Goal: Information Seeking & Learning: Understand process/instructions

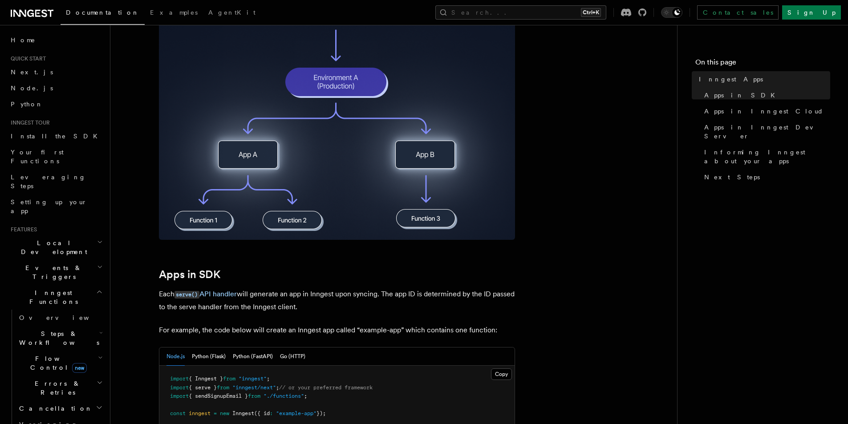
scroll to position [223, 0]
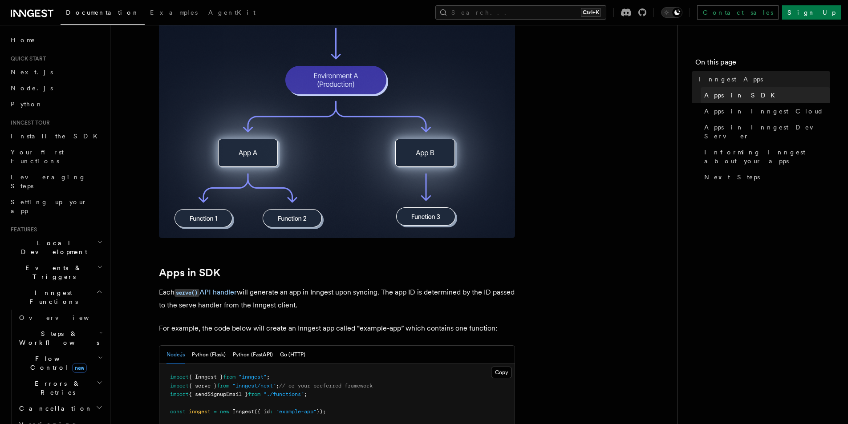
click at [725, 95] on span "Apps in SDK" at bounding box center [742, 95] width 76 height 9
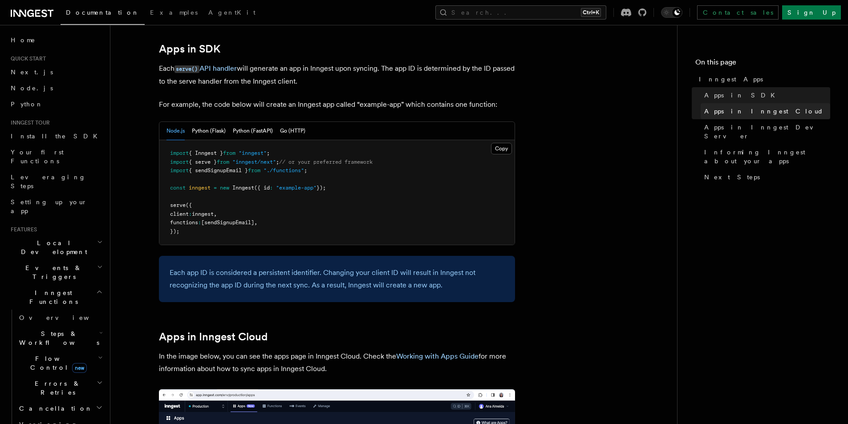
click at [745, 114] on span "Apps in Inngest Cloud" at bounding box center [763, 111] width 119 height 9
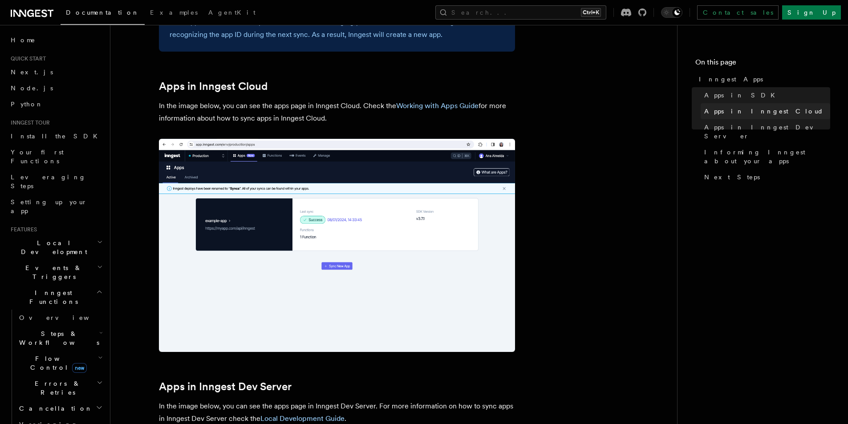
scroll to position [735, 0]
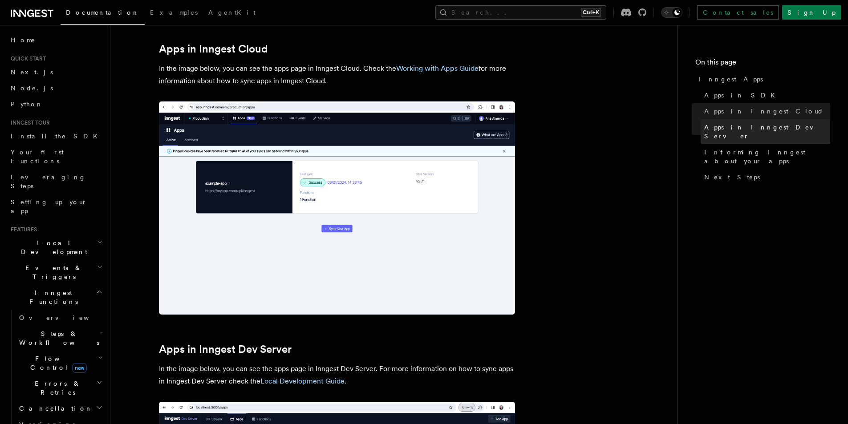
click at [745, 127] on span "Apps in Inngest Dev Server" at bounding box center [767, 132] width 126 height 18
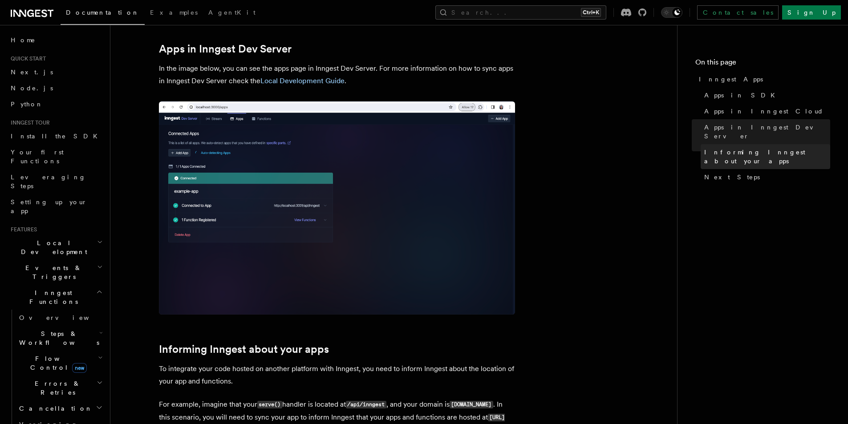
click at [747, 148] on span "Informing Inngest about your apps" at bounding box center [767, 157] width 126 height 18
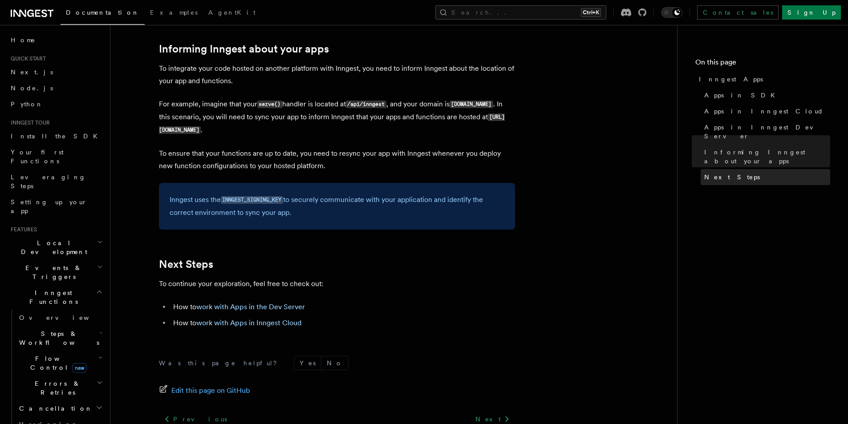
click at [744, 169] on link "Next Steps" at bounding box center [766, 177] width 130 height 16
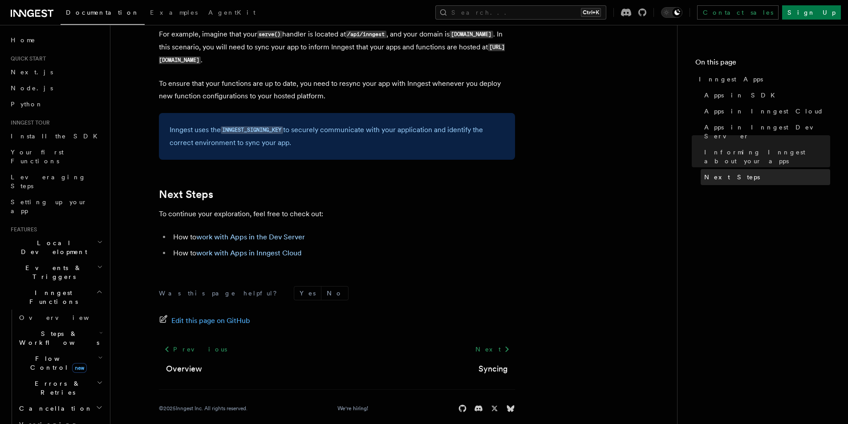
scroll to position [1416, 0]
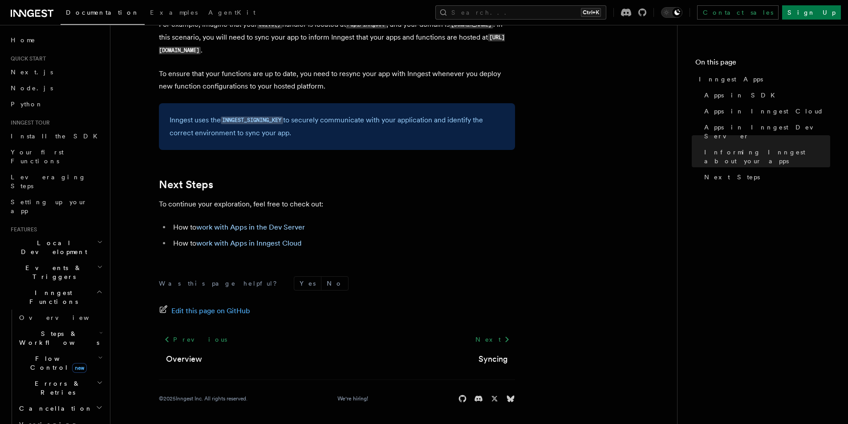
click at [733, 66] on h4 "On this page" at bounding box center [763, 64] width 135 height 14
click at [717, 63] on h4 "On this page" at bounding box center [763, 64] width 135 height 14
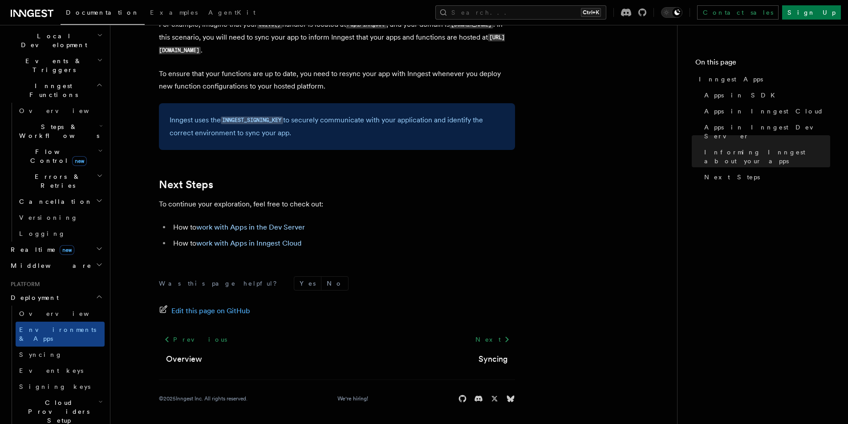
scroll to position [223, 0]
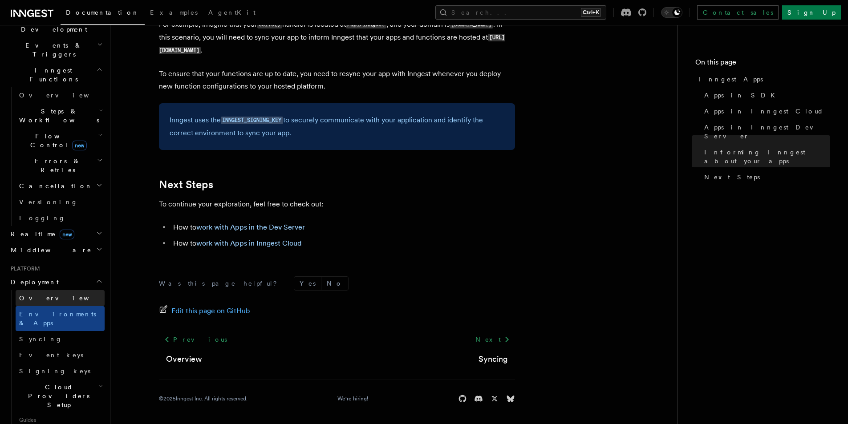
click at [47, 290] on link "Overview" at bounding box center [60, 298] width 89 height 16
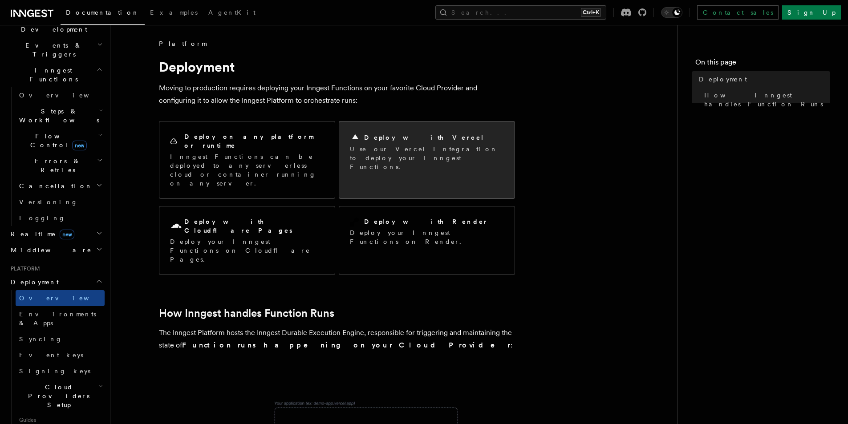
click at [387, 149] on p "Use our Vercel Integration to deploy your Inngest Functions." at bounding box center [427, 158] width 154 height 27
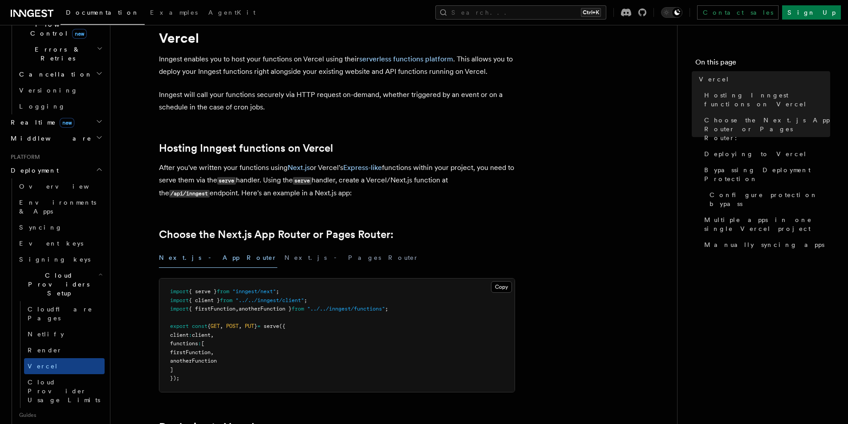
scroll to position [45, 0]
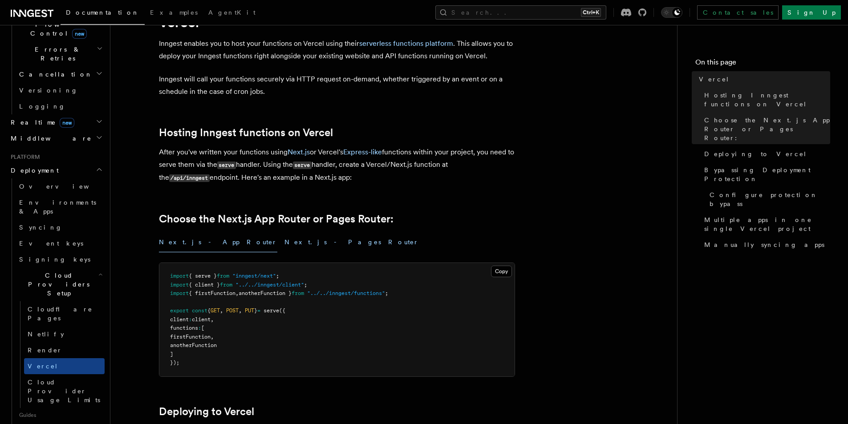
click at [285, 245] on button "Next.js - Pages Router" at bounding box center [352, 242] width 134 height 20
click at [197, 248] on button "Next.js - App Router" at bounding box center [218, 242] width 118 height 20
click at [285, 252] on button "Next.js - Pages Router" at bounding box center [352, 242] width 134 height 20
click at [190, 248] on button "Next.js - App Router" at bounding box center [218, 242] width 118 height 20
click at [285, 244] on button "Next.js - Pages Router" at bounding box center [352, 242] width 134 height 20
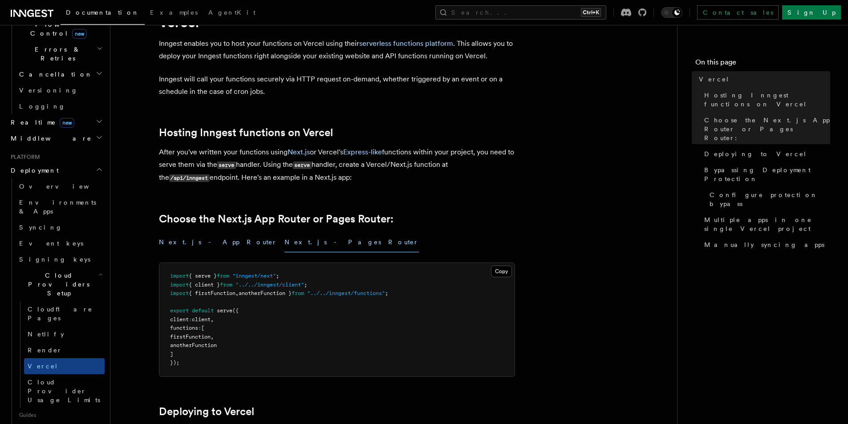
click at [188, 246] on button "Next.js - App Router" at bounding box center [218, 242] width 118 height 20
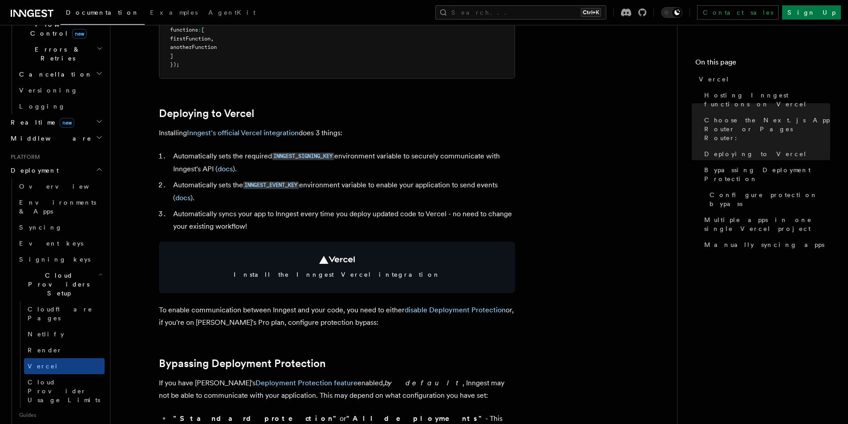
scroll to position [356, 0]
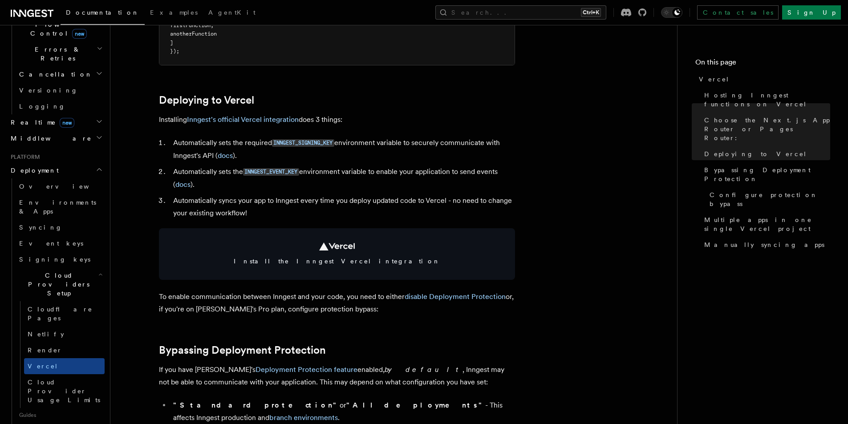
click at [225, 203] on li "Automatically syncs your app to Inngest every time you deploy updated code to V…" at bounding box center [343, 207] width 345 height 25
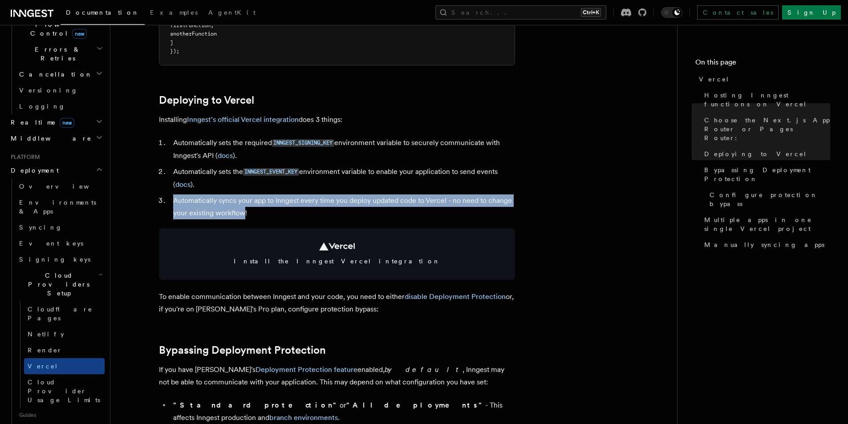
drag, startPoint x: 244, startPoint y: 211, endPoint x: 169, endPoint y: 200, distance: 76.5
click at [171, 200] on li "Automatically syncs your app to Inngest every time you deploy updated code to V…" at bounding box center [343, 207] width 345 height 25
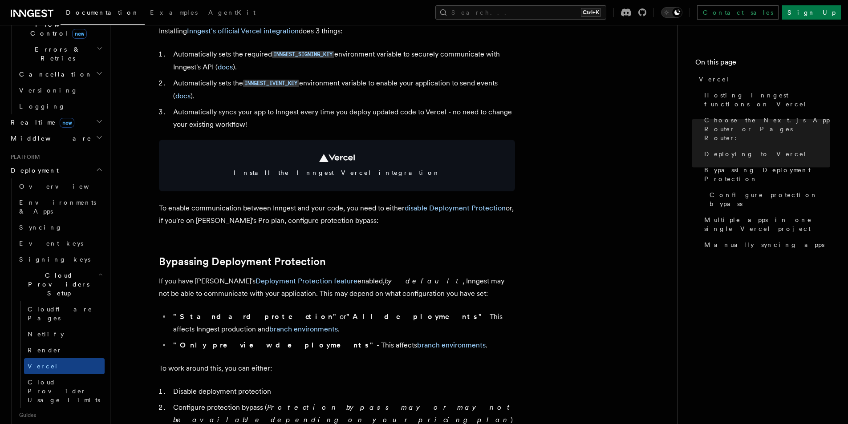
scroll to position [445, 0]
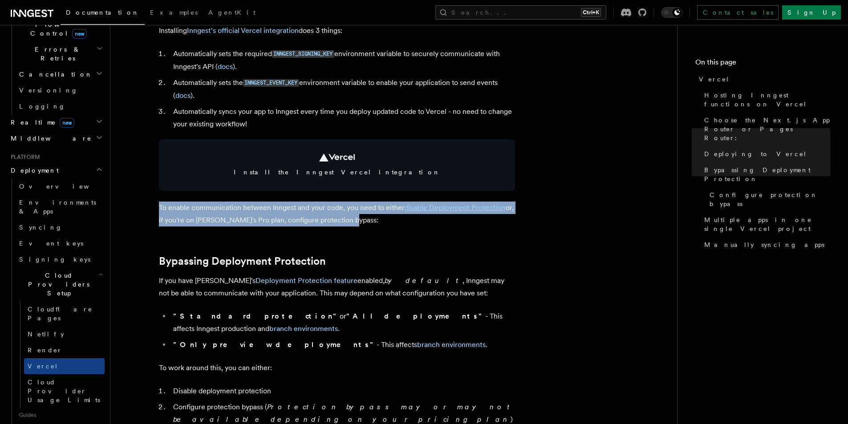
drag, startPoint x: 158, startPoint y: 208, endPoint x: 367, endPoint y: 218, distance: 210.0
click at [367, 218] on p "To enable communication between Inngest and your code, you need to either disab…" at bounding box center [337, 214] width 356 height 25
drag, startPoint x: 301, startPoint y: 214, endPoint x: 143, endPoint y: 213, distance: 158.1
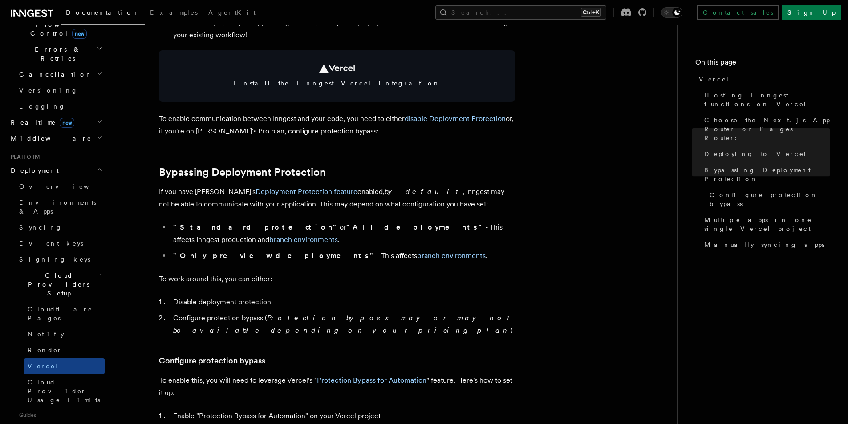
scroll to position [579, 0]
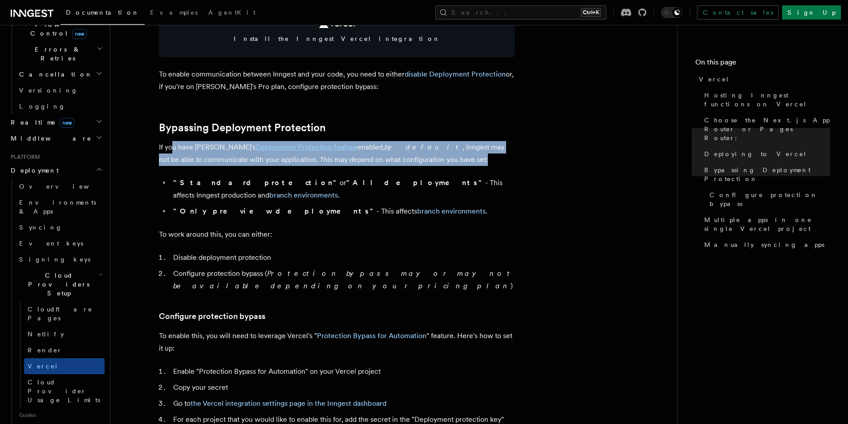
drag, startPoint x: 173, startPoint y: 145, endPoint x: 404, endPoint y: 156, distance: 231.4
click at [404, 156] on p "If you have Vercel's Deployment Protection feature enabled, by default , Innges…" at bounding box center [337, 153] width 356 height 25
drag, startPoint x: 403, startPoint y: 158, endPoint x: 147, endPoint y: 147, distance: 256.3
click at [147, 147] on article "Platform Deployment Cloud Providers Setup Vercel Inngest enables you to host yo…" at bounding box center [394, 387] width 538 height 1855
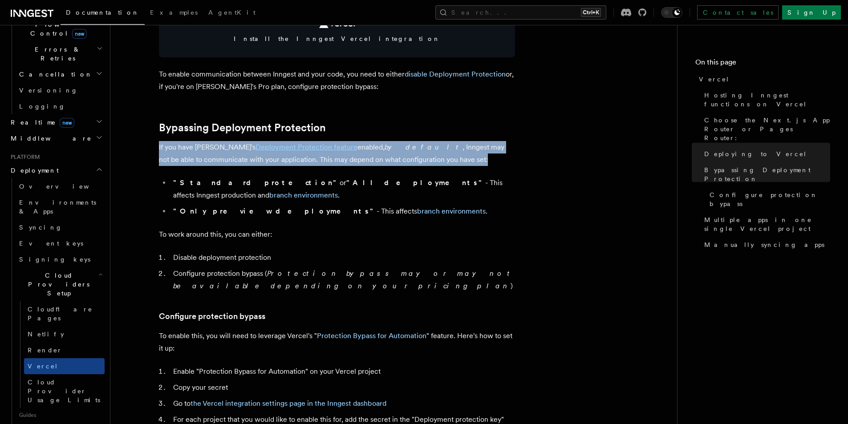
scroll to position [455, 0]
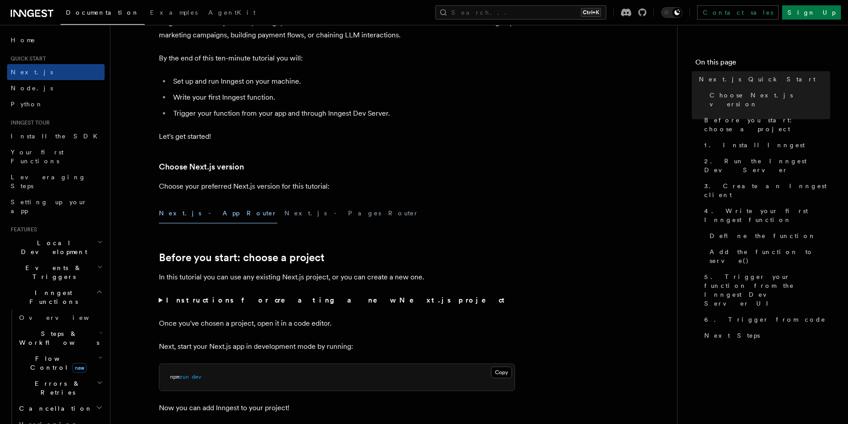
scroll to position [89, 0]
click at [285, 214] on button "Next.js - Pages Router" at bounding box center [352, 213] width 134 height 20
click at [195, 218] on button "Next.js - App Router" at bounding box center [218, 213] width 118 height 20
drag, startPoint x: 347, startPoint y: 253, endPoint x: 145, endPoint y: 262, distance: 202.8
click at [159, 262] on h2 "Before you start: choose a project" at bounding box center [337, 257] width 356 height 12
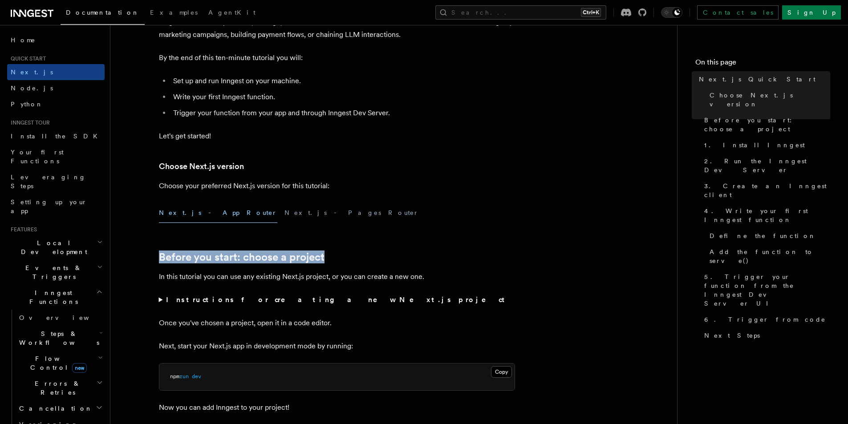
scroll to position [134, 0]
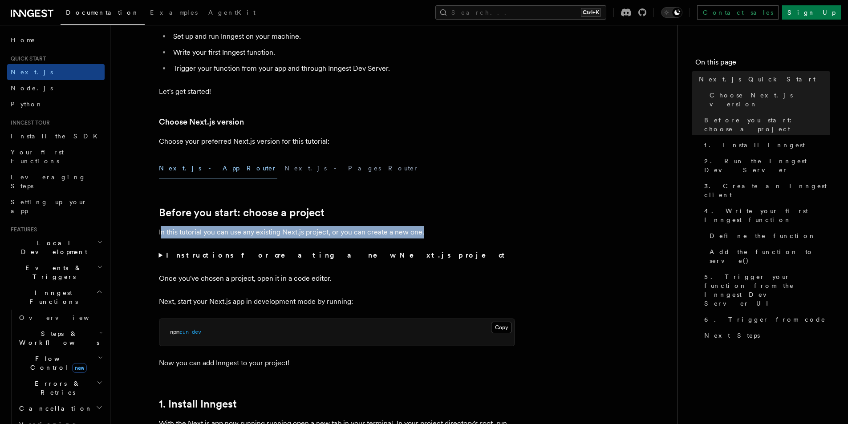
drag, startPoint x: 432, startPoint y: 232, endPoint x: 160, endPoint y: 235, distance: 271.7
click at [160, 235] on p "In this tutorial you can use any existing Next.js project, or you can create a …" at bounding box center [337, 232] width 356 height 12
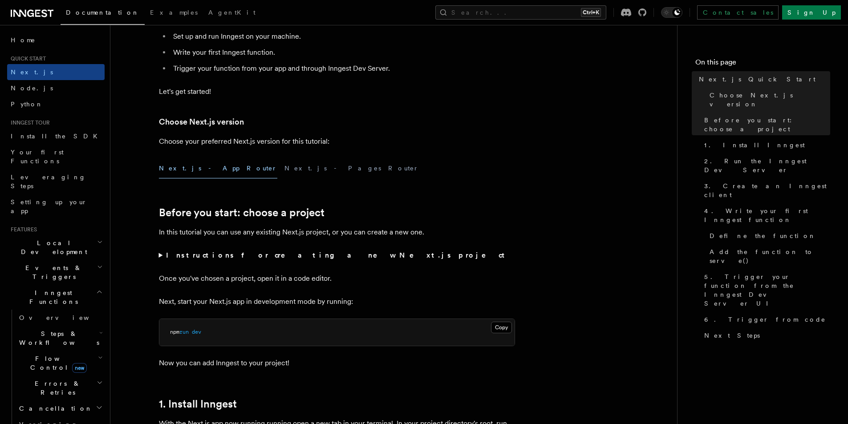
click at [161, 258] on summary "Instructions for creating a new Next.js project" at bounding box center [337, 255] width 356 height 12
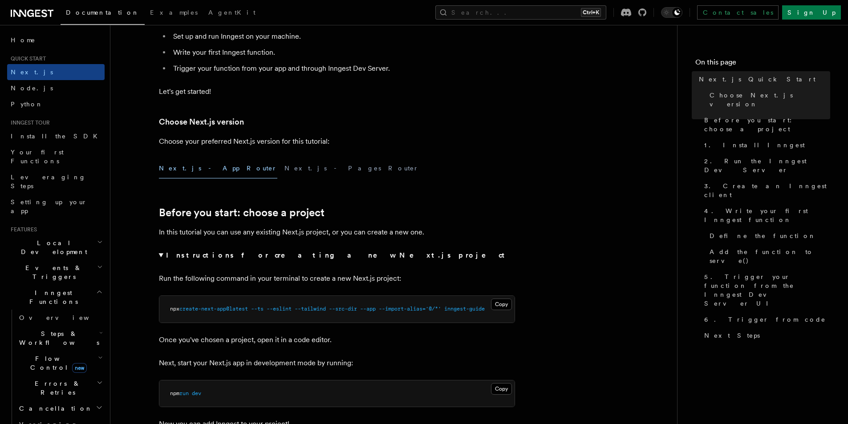
click at [161, 258] on summary "Instructions for creating a new Next.js project" at bounding box center [337, 255] width 356 height 12
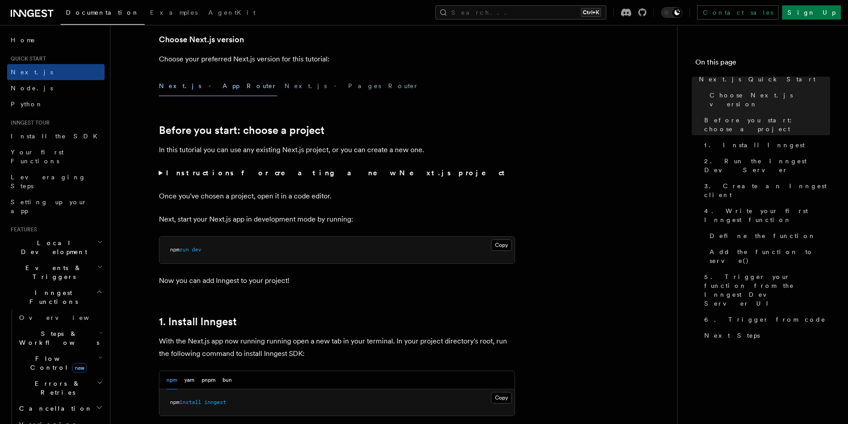
scroll to position [223, 0]
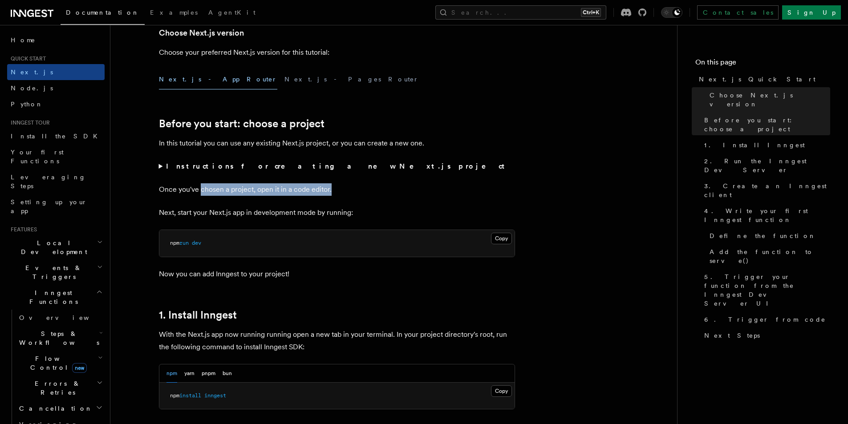
drag, startPoint x: 353, startPoint y: 195, endPoint x: 200, endPoint y: 194, distance: 152.3
click at [200, 194] on p "Once you've chosen a project, open it in a code editor." at bounding box center [337, 189] width 356 height 12
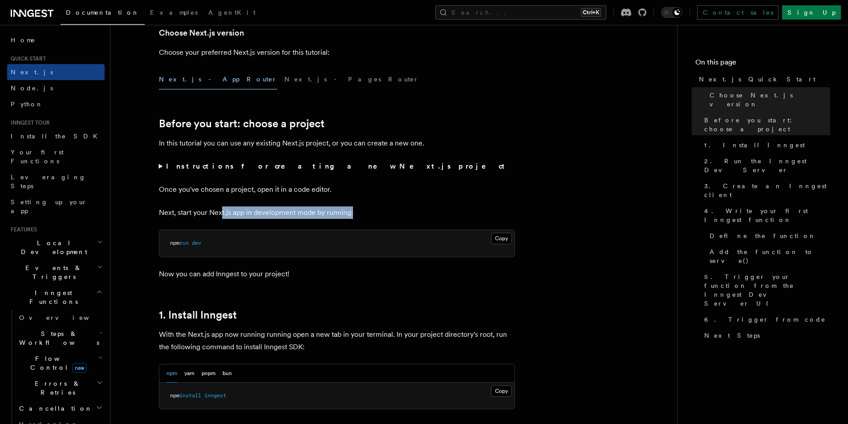
drag, startPoint x: 370, startPoint y: 213, endPoint x: 222, endPoint y: 219, distance: 148.0
click at [222, 219] on p "Next, start your Next.js app in development mode by running:" at bounding box center [337, 213] width 356 height 12
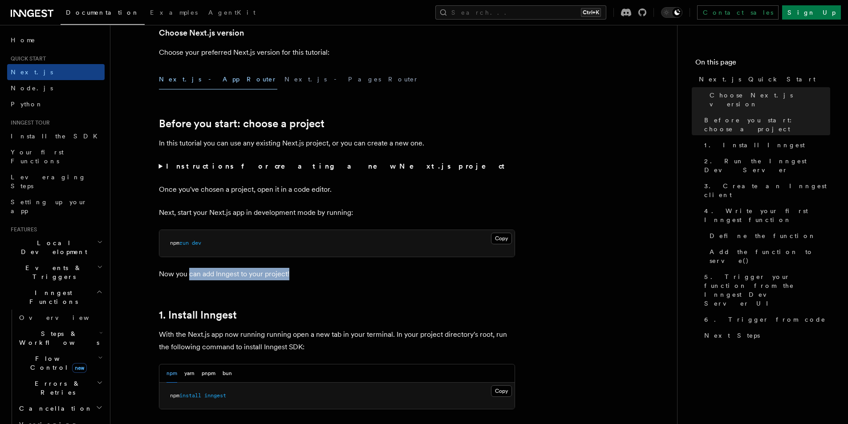
drag, startPoint x: 289, startPoint y: 280, endPoint x: 190, endPoint y: 271, distance: 98.8
click at [190, 271] on p "Now you can add Inngest to your project!" at bounding box center [337, 274] width 356 height 12
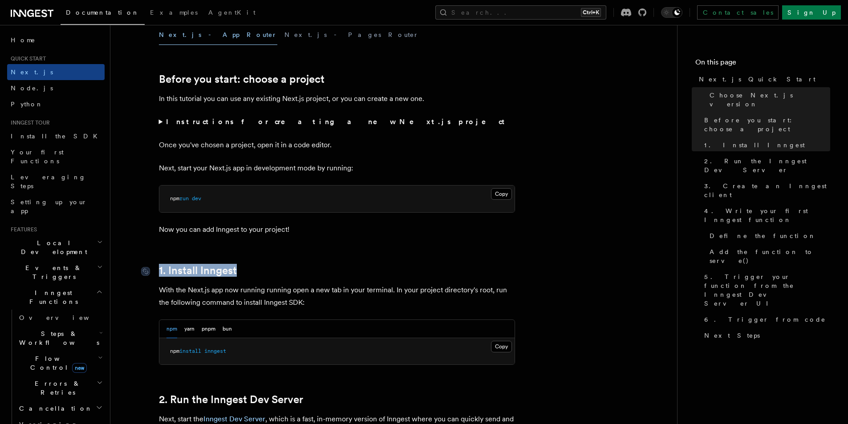
drag, startPoint x: 273, startPoint y: 273, endPoint x: 160, endPoint y: 273, distance: 112.2
click at [160, 273] on h2 "1. Install Inngest" at bounding box center [337, 271] width 356 height 12
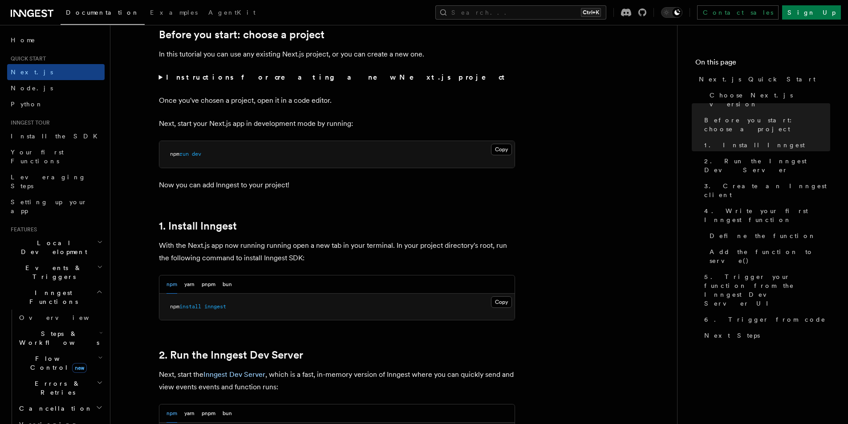
click at [251, 252] on p "With the Next.js app now running running open a new tab in your terminal. In yo…" at bounding box center [337, 252] width 356 height 25
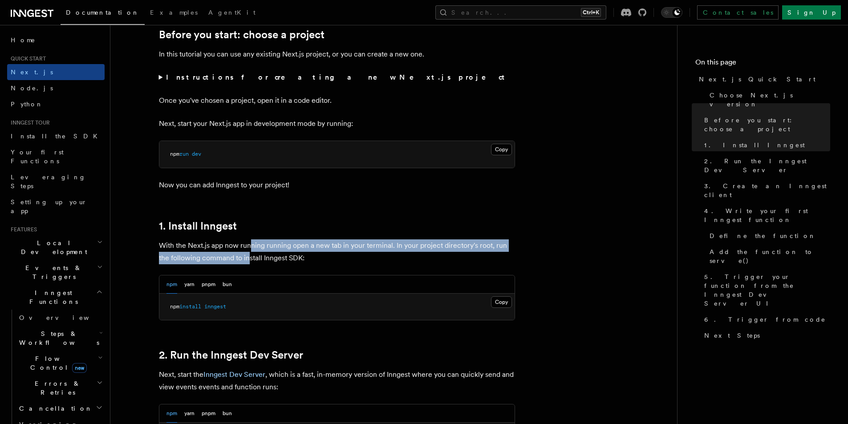
click at [251, 252] on p "With the Next.js app now running running open a new tab in your terminal. In yo…" at bounding box center [337, 252] width 356 height 25
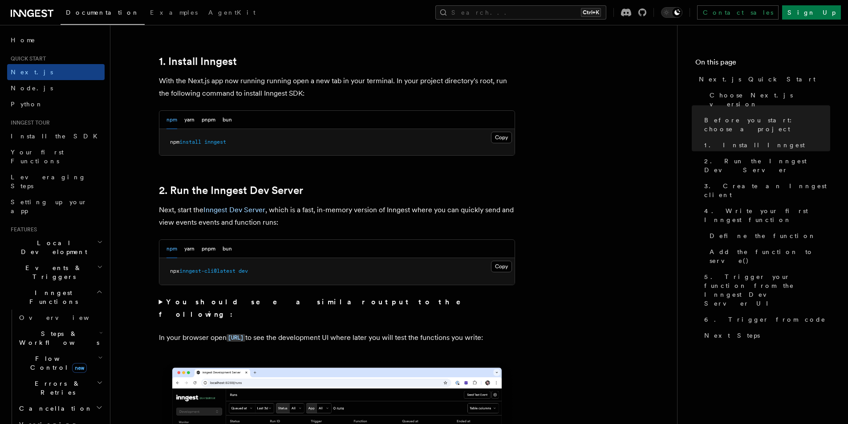
scroll to position [490, 0]
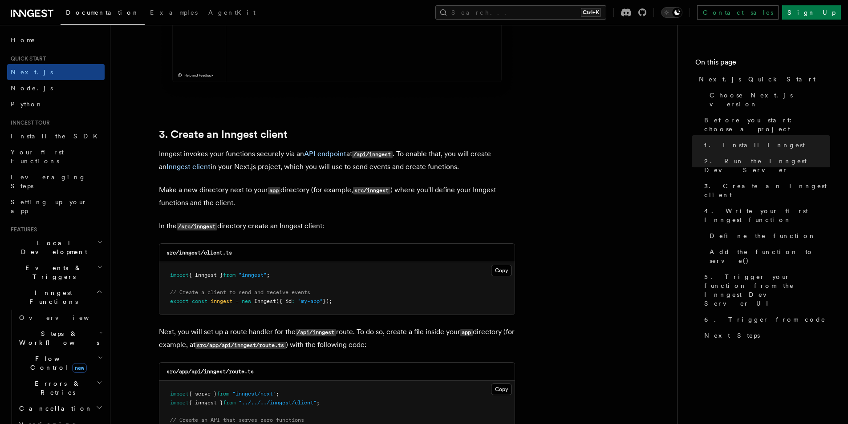
scroll to position [980, 0]
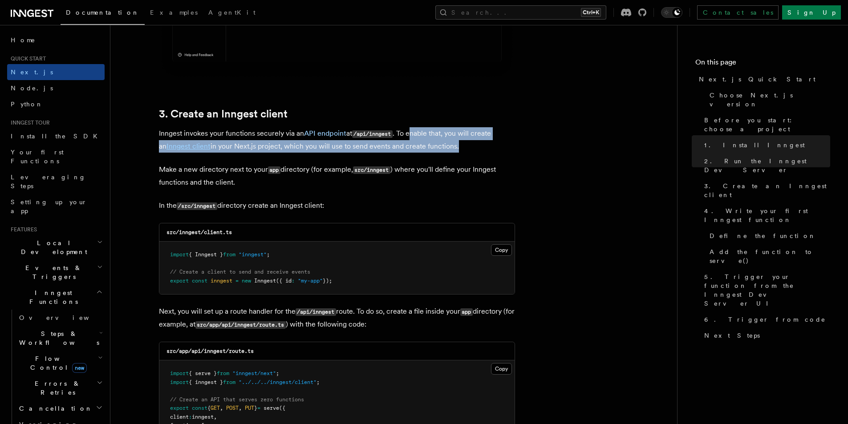
drag, startPoint x: 415, startPoint y: 136, endPoint x: 447, endPoint y: 144, distance: 32.6
click at [447, 144] on p "Inngest invokes your functions securely via an API endpoint at /api/inngest . T…" at bounding box center [337, 139] width 356 height 25
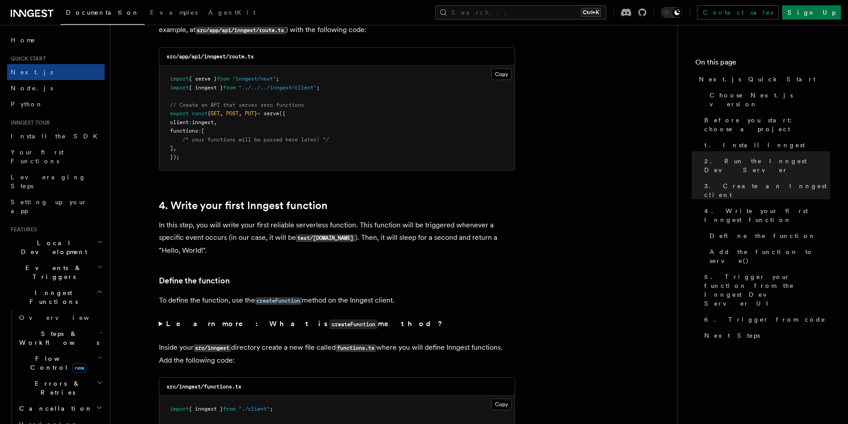
scroll to position [1291, 0]
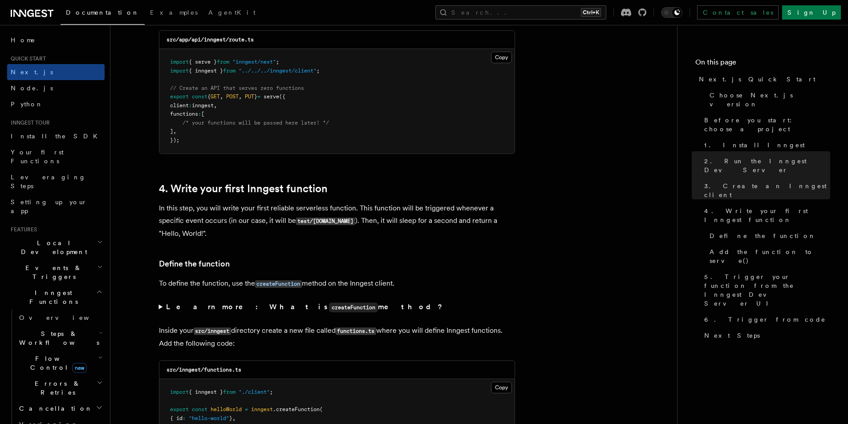
click at [226, 213] on p "In this step, you will write your first reliable serverless function. This func…" at bounding box center [337, 221] width 356 height 38
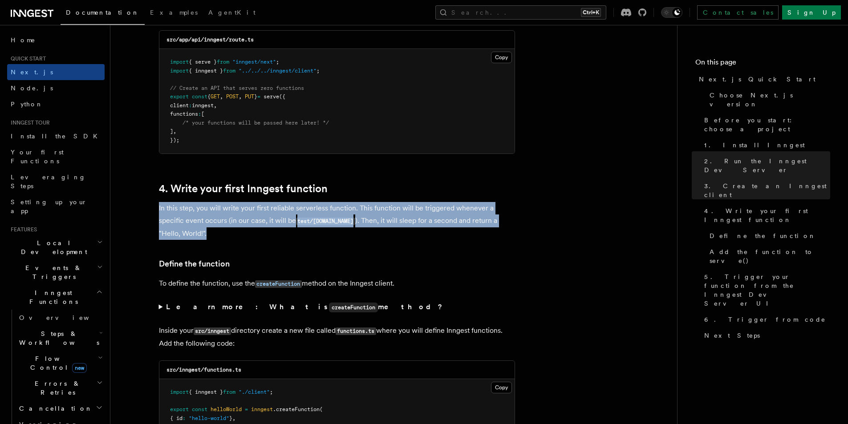
drag, startPoint x: 157, startPoint y: 208, endPoint x: 189, endPoint y: 234, distance: 41.7
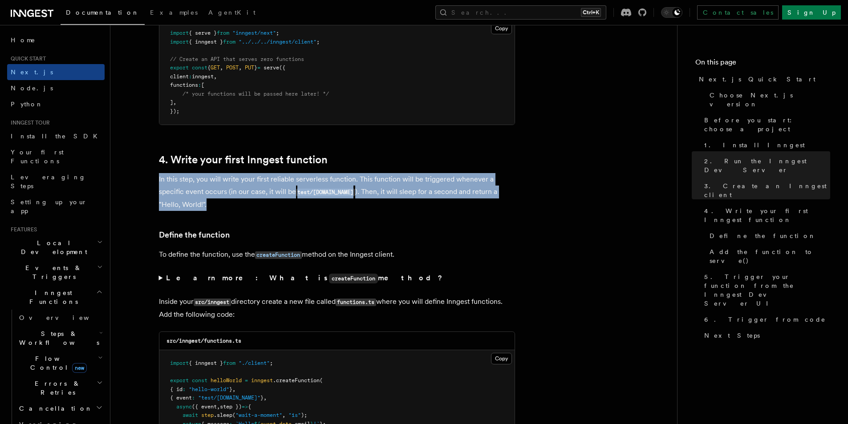
scroll to position [1380, 0]
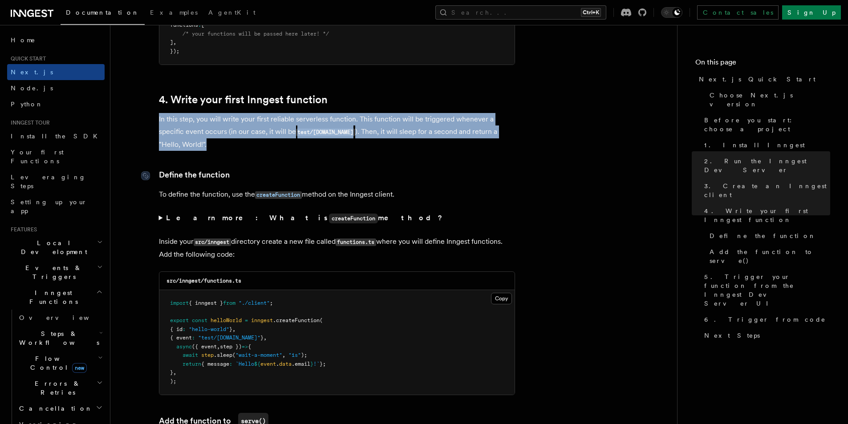
click at [196, 181] on link "Define the function" at bounding box center [194, 175] width 71 height 12
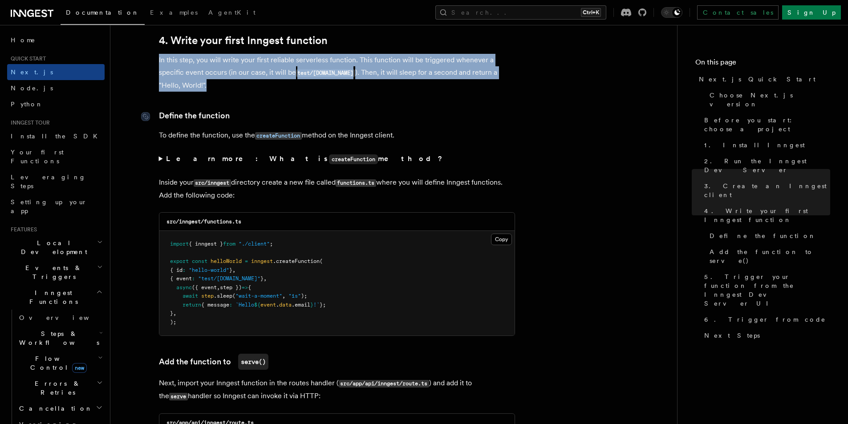
scroll to position [1417, 0]
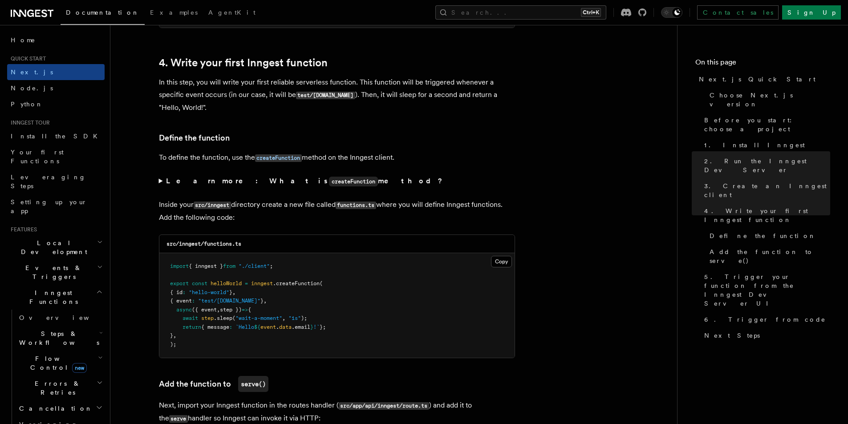
click at [203, 158] on p "To define the function, use the createFunction method on the Inngest client." at bounding box center [337, 157] width 356 height 13
drag, startPoint x: 234, startPoint y: 159, endPoint x: 334, endPoint y: 153, distance: 99.5
click at [334, 153] on p "To define the function, use the createFunction method on the Inngest client." at bounding box center [337, 157] width 356 height 13
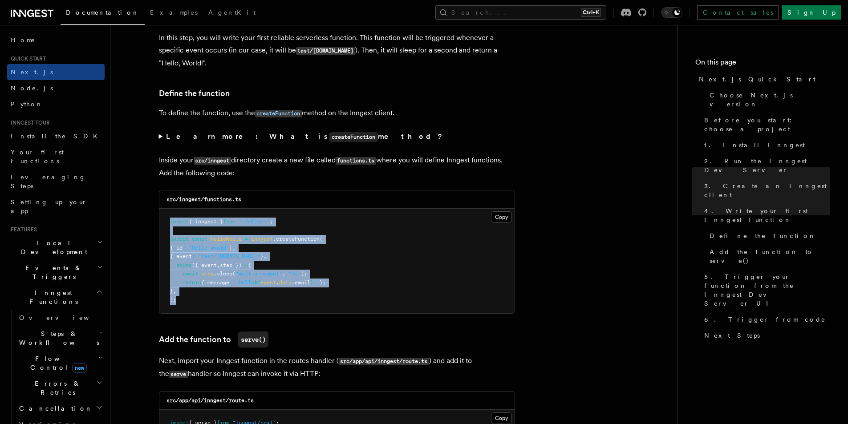
drag, startPoint x: 193, startPoint y: 303, endPoint x: 167, endPoint y: 221, distance: 85.8
click at [167, 221] on pre "import { inngest } from "./client" ; export const helloWorld = inngest .createF…" at bounding box center [336, 261] width 355 height 105
click at [222, 295] on pre "import { inngest } from "./client" ; export const helloWorld = inngest .createF…" at bounding box center [336, 261] width 355 height 105
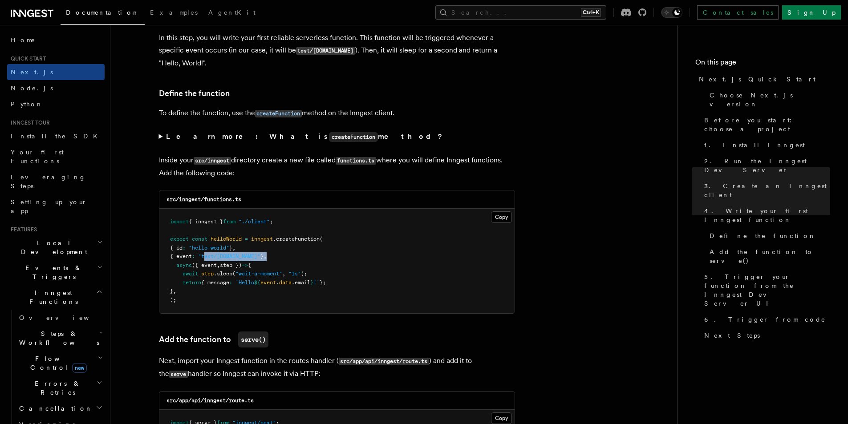
drag, startPoint x: 272, startPoint y: 258, endPoint x: 211, endPoint y: 259, distance: 61.0
click at [211, 259] on pre "import { inngest } from "./client" ; export const helloWorld = inngest .createF…" at bounding box center [336, 261] width 355 height 105
click at [338, 256] on pre "import { inngest } from "./client" ; export const helloWorld = inngest .createF…" at bounding box center [336, 261] width 355 height 105
drag, startPoint x: 283, startPoint y: 274, endPoint x: 241, endPoint y: 277, distance: 42.0
click at [241, 277] on pre "import { inngest } from "./client" ; export const helloWorld = inngest .createF…" at bounding box center [336, 261] width 355 height 105
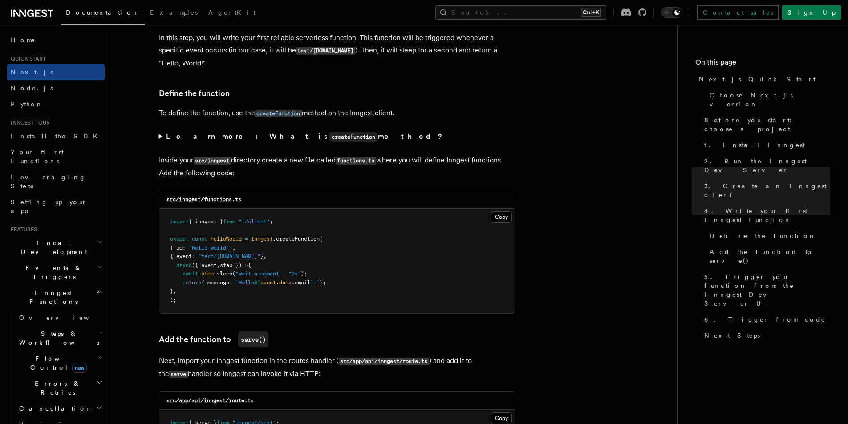
click at [237, 287] on pre "import { inngest } from "./client" ; export const helloWorld = inngest .createF…" at bounding box center [336, 261] width 355 height 105
drag, startPoint x: 241, startPoint y: 284, endPoint x: 325, endPoint y: 283, distance: 84.2
click at [325, 283] on span "return { message : `Hello ${ event . data .email } !` };" at bounding box center [248, 283] width 156 height 6
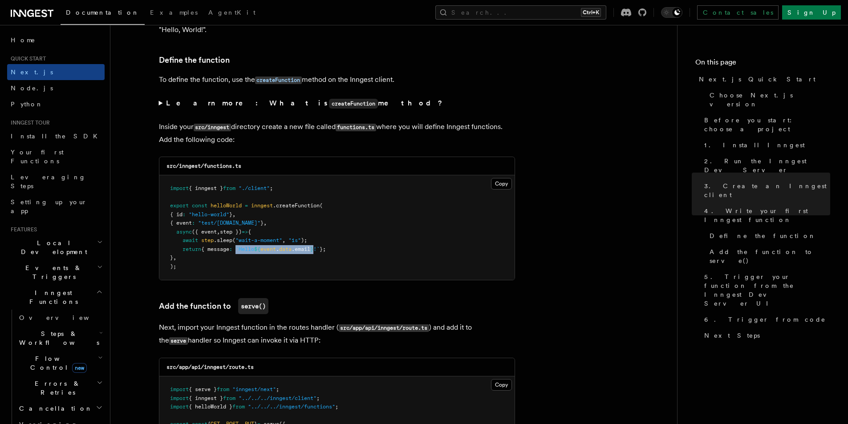
scroll to position [1551, 0]
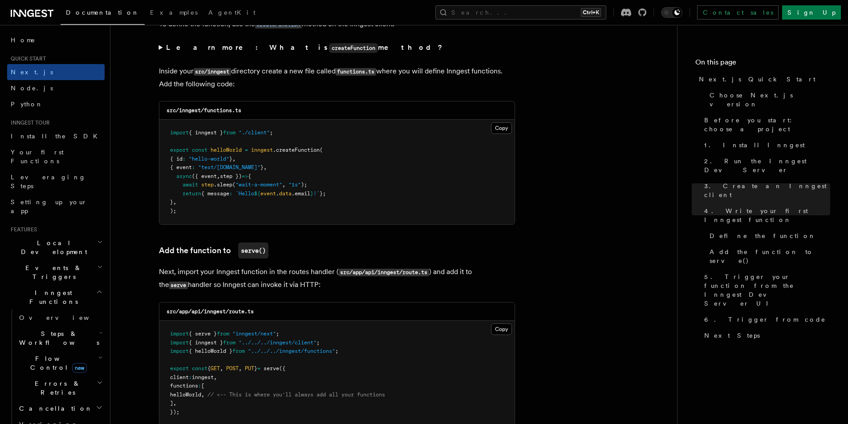
click at [312, 249] on h3 "Add the function to serve()" at bounding box center [337, 251] width 356 height 16
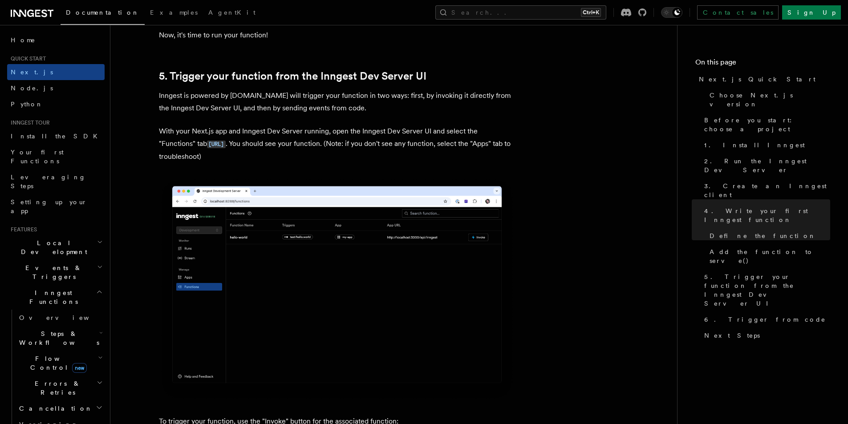
scroll to position [2041, 0]
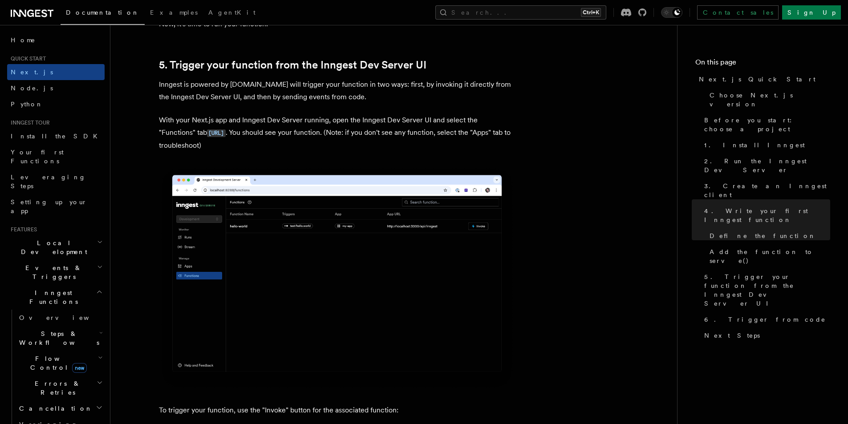
click at [350, 150] on p "With your Next.js app and Inngest Dev Server running, open the Inngest Dev Serv…" at bounding box center [337, 133] width 356 height 38
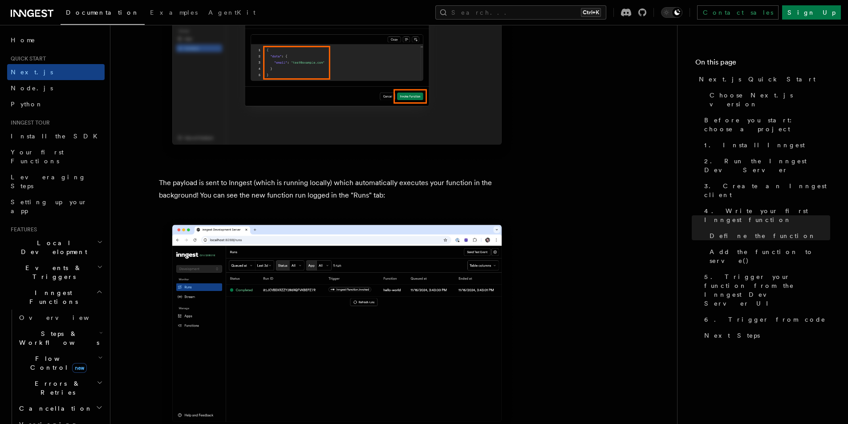
scroll to position [2887, 0]
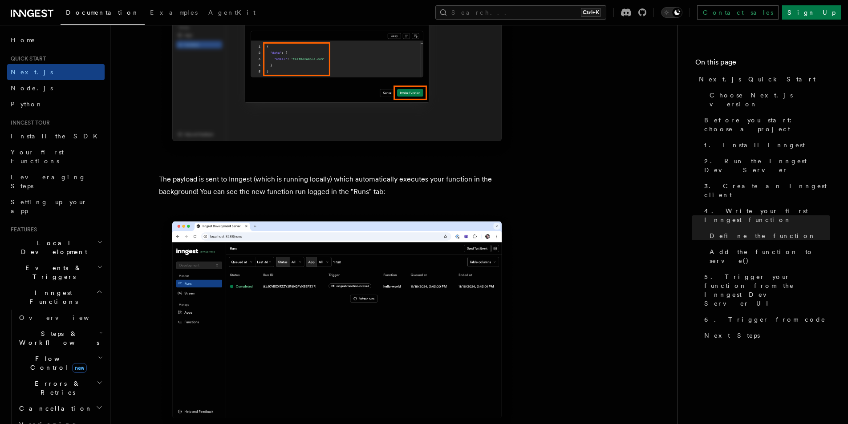
click at [294, 269] on img at bounding box center [337, 324] width 356 height 224
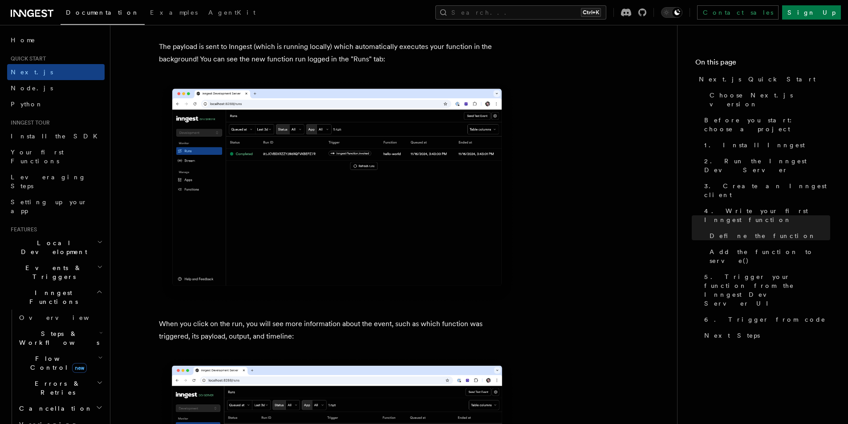
scroll to position [3021, 0]
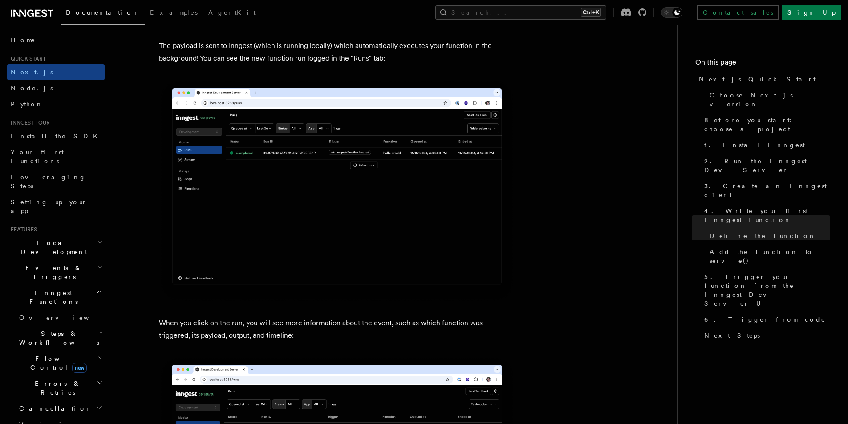
click at [364, 223] on img at bounding box center [337, 191] width 356 height 224
click at [364, 222] on img at bounding box center [337, 191] width 356 height 224
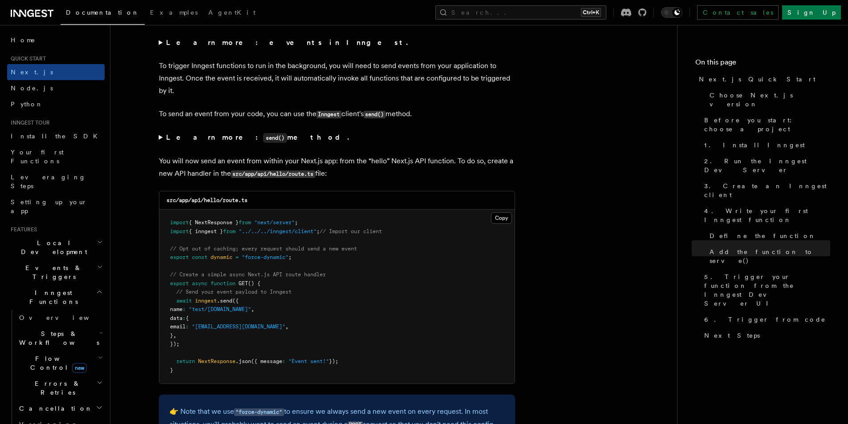
scroll to position [4535, 0]
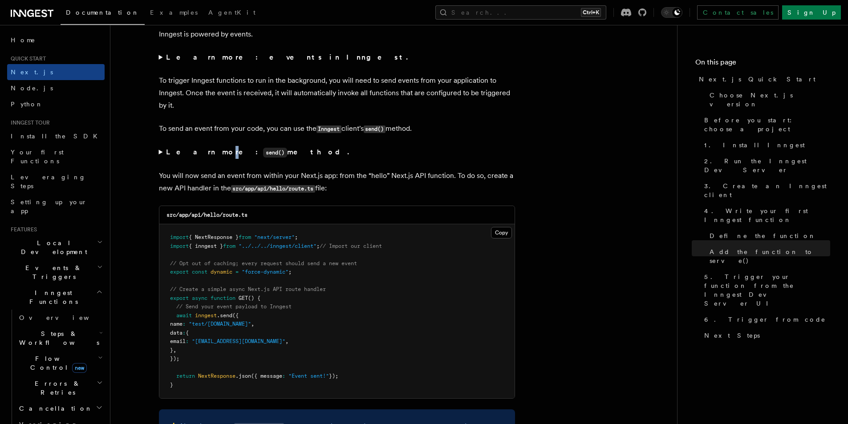
click at [201, 152] on strong "Learn more: send() method." at bounding box center [258, 152] width 185 height 8
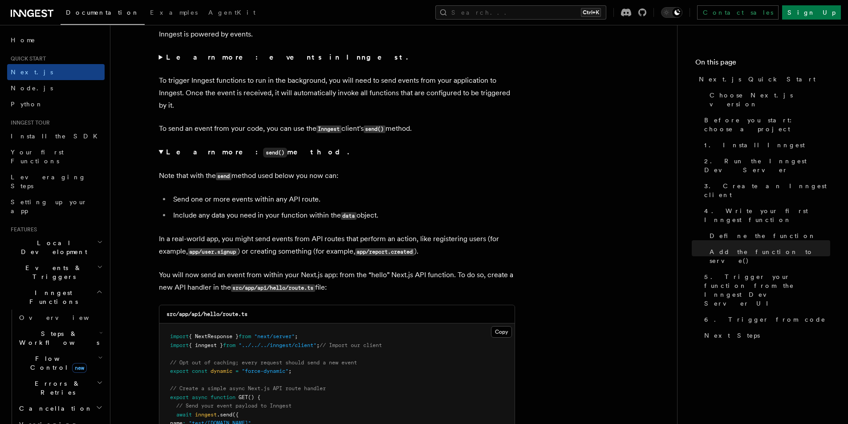
click at [164, 149] on summary "Learn more: send() method." at bounding box center [337, 152] width 356 height 13
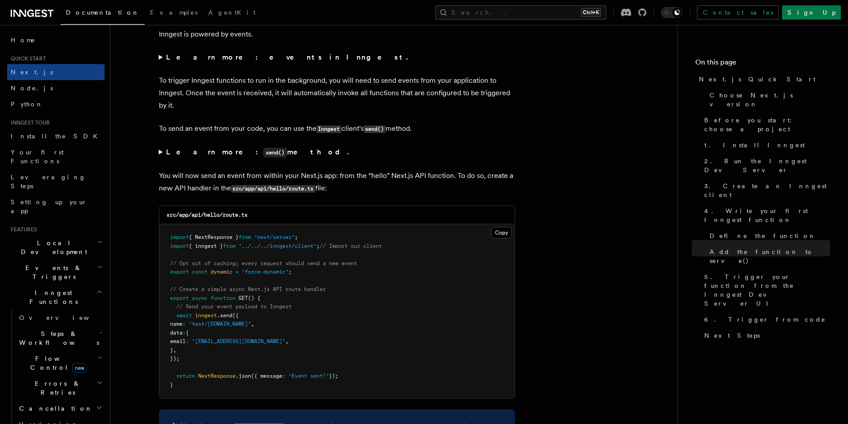
click at [164, 149] on summary "Learn more: send() method." at bounding box center [337, 152] width 356 height 13
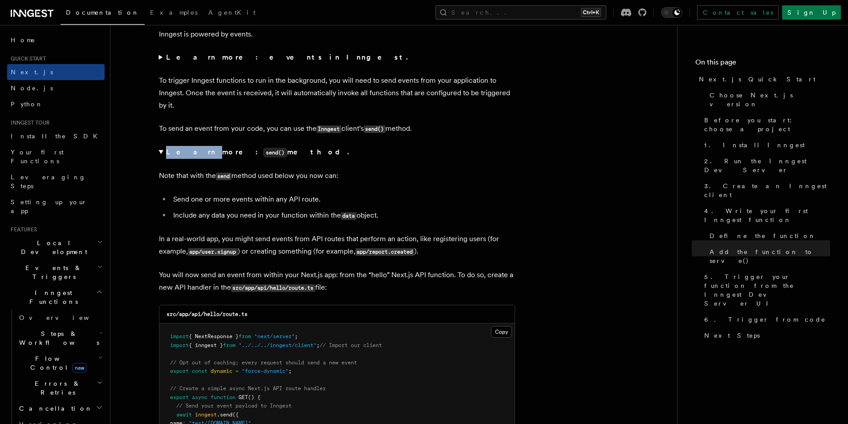
click at [164, 149] on summary "Learn more: send() method." at bounding box center [337, 152] width 356 height 13
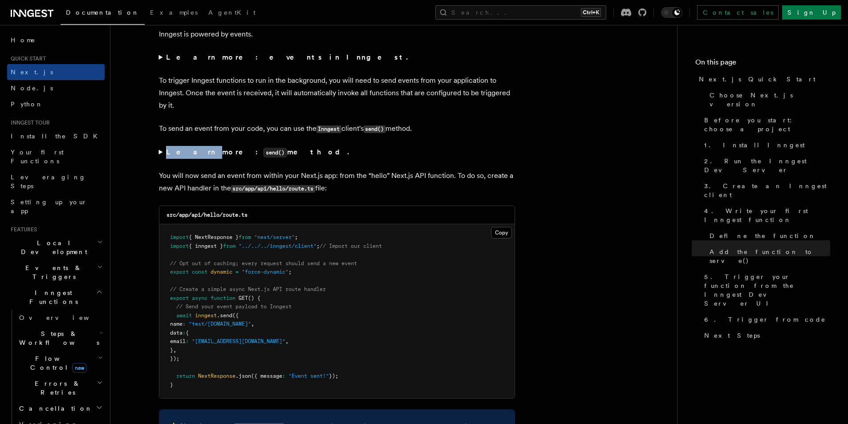
click at [164, 149] on summary "Learn more: send() method." at bounding box center [337, 152] width 356 height 13
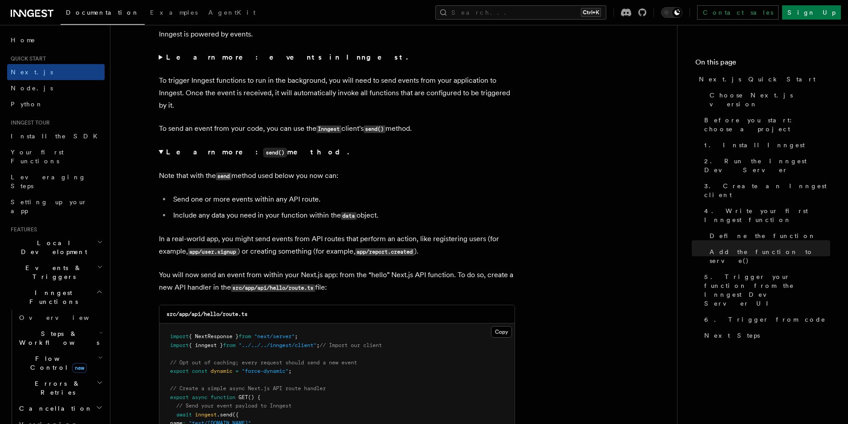
click at [164, 149] on summary "Learn more: send() method." at bounding box center [337, 152] width 356 height 13
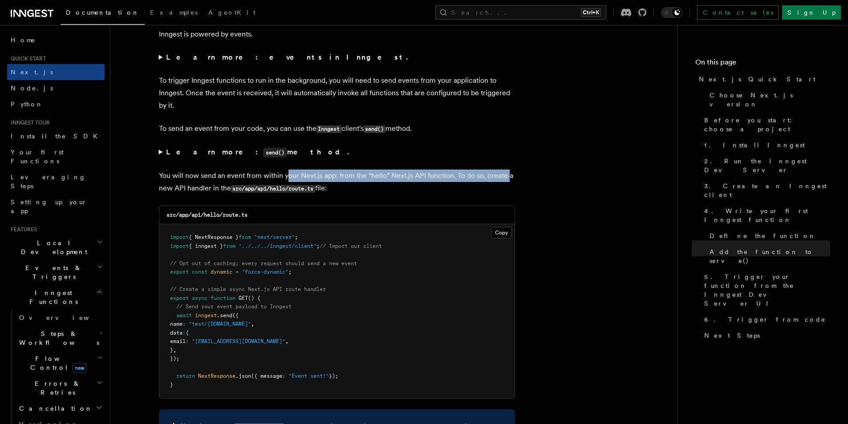
drag, startPoint x: 288, startPoint y: 174, endPoint x: 508, endPoint y: 168, distance: 219.6
drag, startPoint x: 177, startPoint y: 187, endPoint x: 334, endPoint y: 183, distance: 157.7
click at [334, 183] on p "You will now send an event from within your Next.js app: from the “hello” Next.…" at bounding box center [337, 182] width 356 height 25
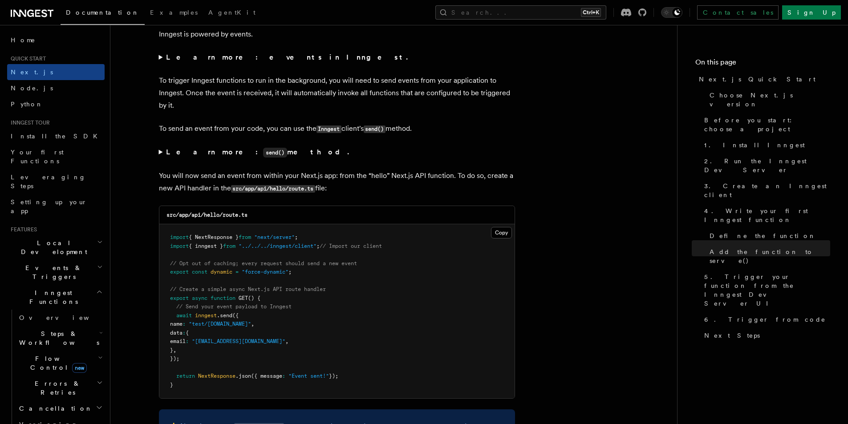
click at [346, 325] on pre "import { NextResponse } from "next/server" ; import { inngest } from "../../../…" at bounding box center [336, 311] width 355 height 174
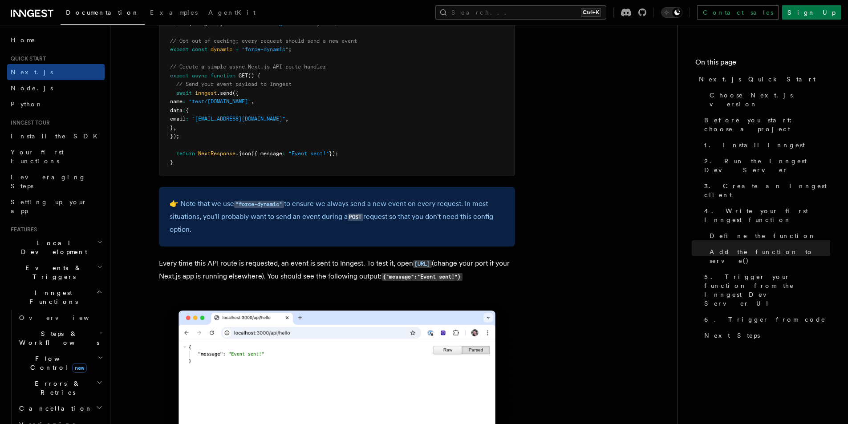
scroll to position [4802, 0]
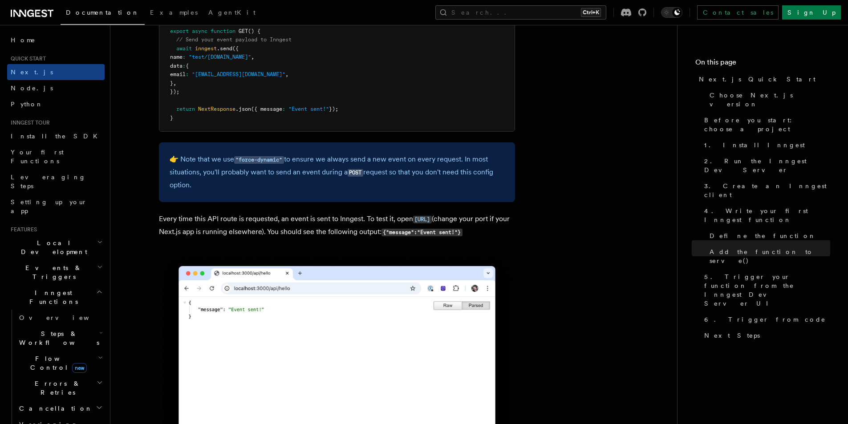
click at [322, 232] on p "Every time this API route is requested, an event is sent to Inngest. To test it…" at bounding box center [337, 226] width 356 height 26
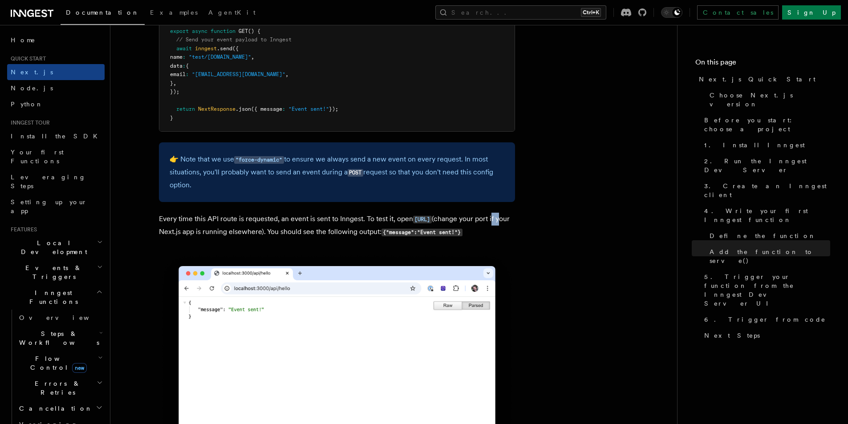
click at [321, 232] on p "Every time this API route is requested, an event is sent to Inngest. To test it…" at bounding box center [337, 226] width 356 height 26
click at [284, 229] on p "Every time this API route is requested, an event is sent to Inngest. To test it…" at bounding box center [337, 226] width 356 height 26
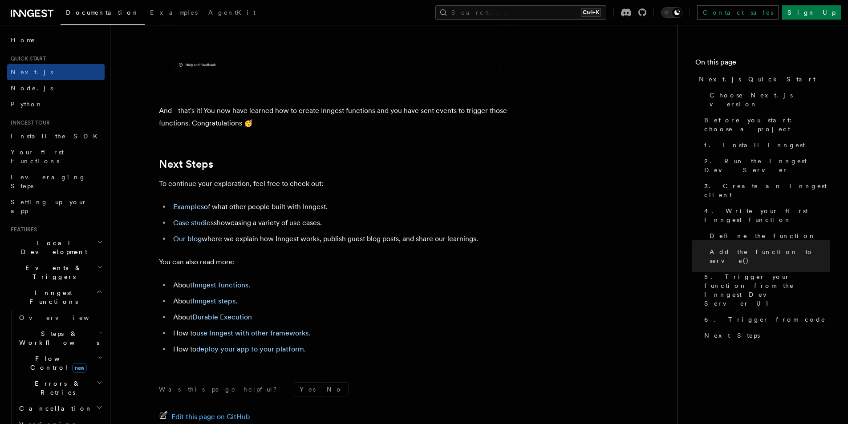
scroll to position [5470, 0]
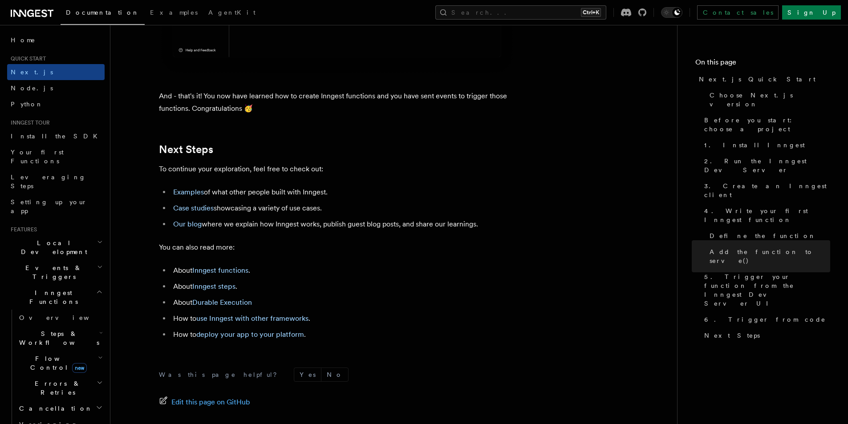
click at [195, 196] on link "Examples" at bounding box center [188, 192] width 31 height 8
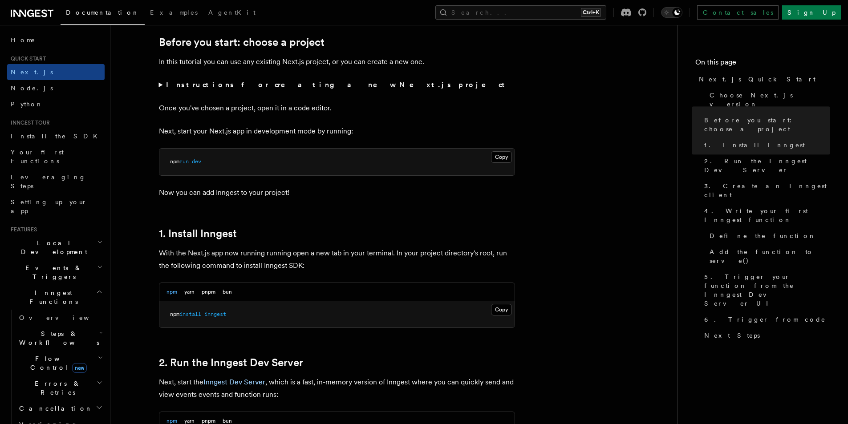
scroll to position [219, 0]
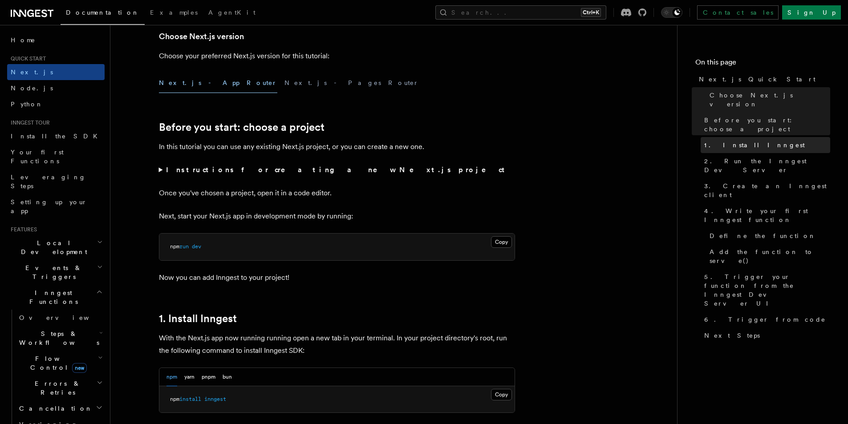
click at [740, 141] on span "1. Install Inngest" at bounding box center [754, 145] width 101 height 9
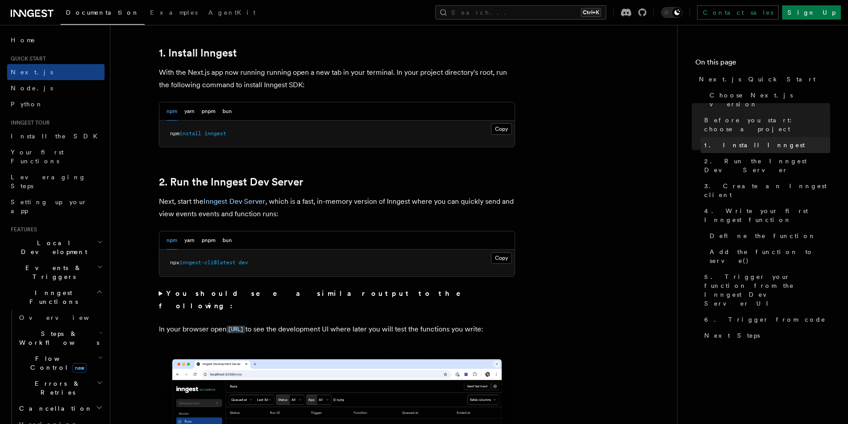
scroll to position [489, 0]
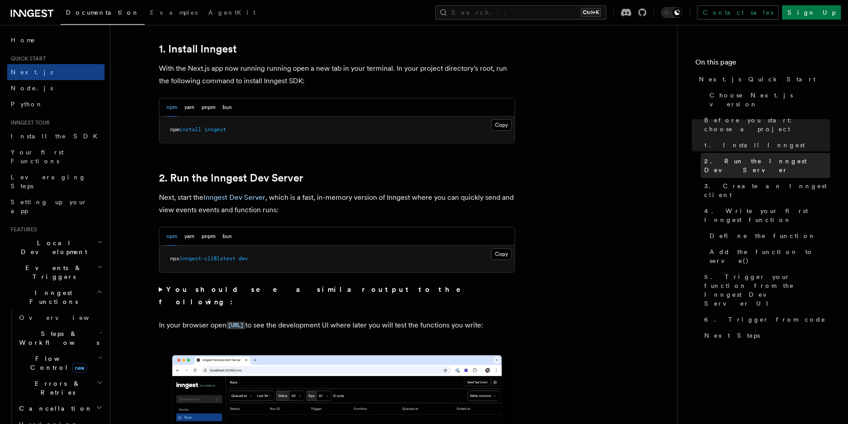
click at [750, 157] on span "2. Run the Inngest Dev Server" at bounding box center [767, 166] width 126 height 18
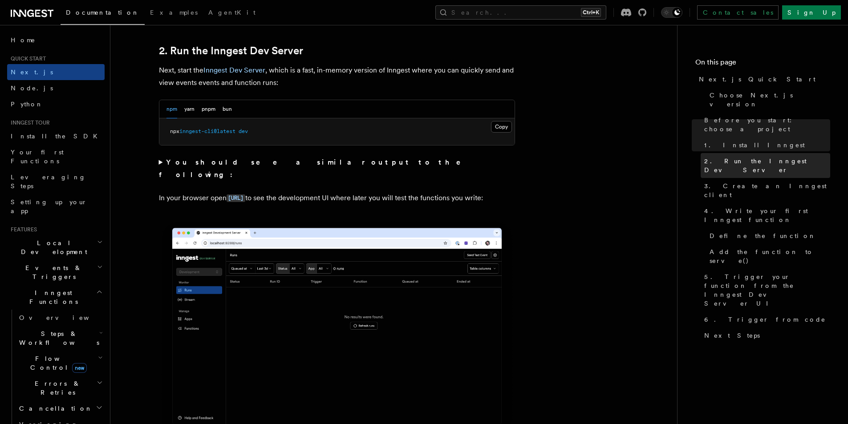
scroll to position [618, 0]
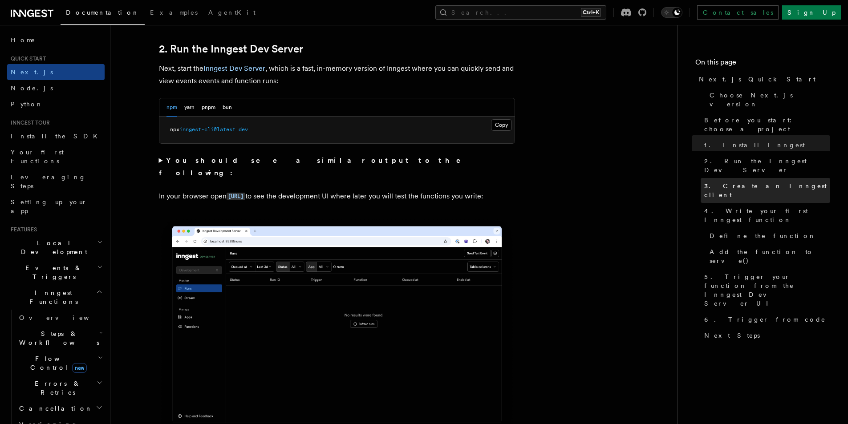
click at [750, 182] on span "3. Create an Inngest client" at bounding box center [767, 191] width 126 height 18
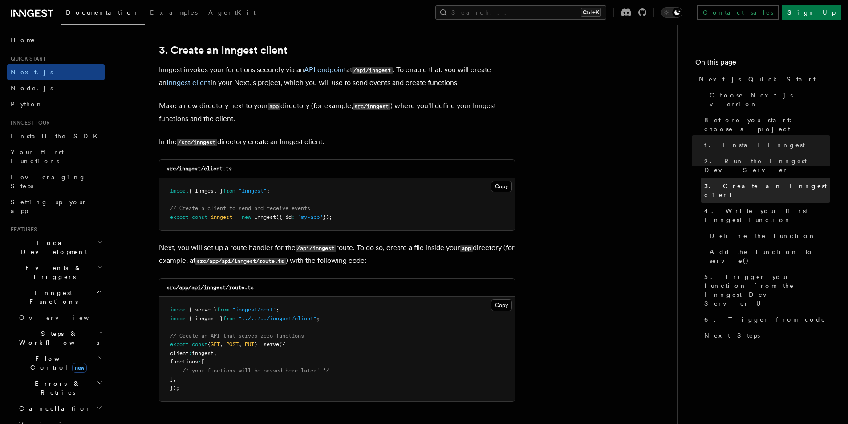
scroll to position [1045, 0]
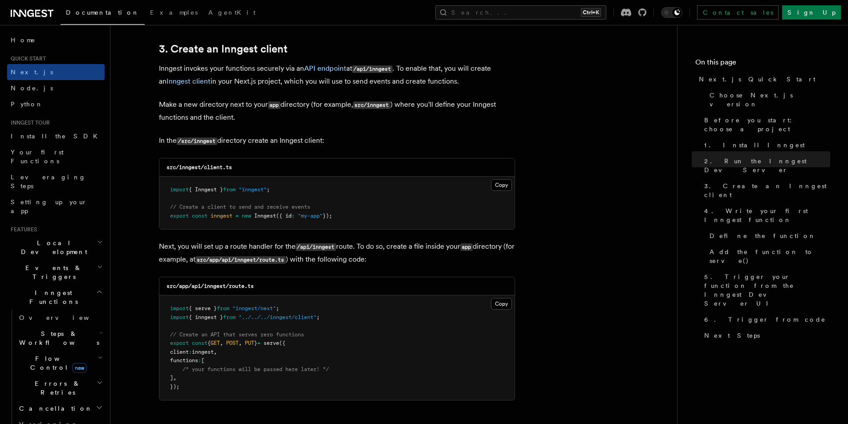
click at [449, 248] on p "Next, you will set up a route handler for the /api/inngest route. To do so, cre…" at bounding box center [337, 253] width 356 height 26
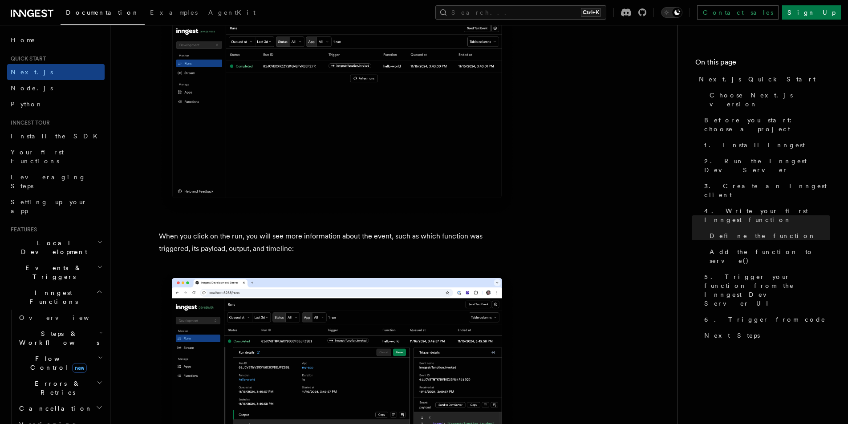
scroll to position [3212, 0]
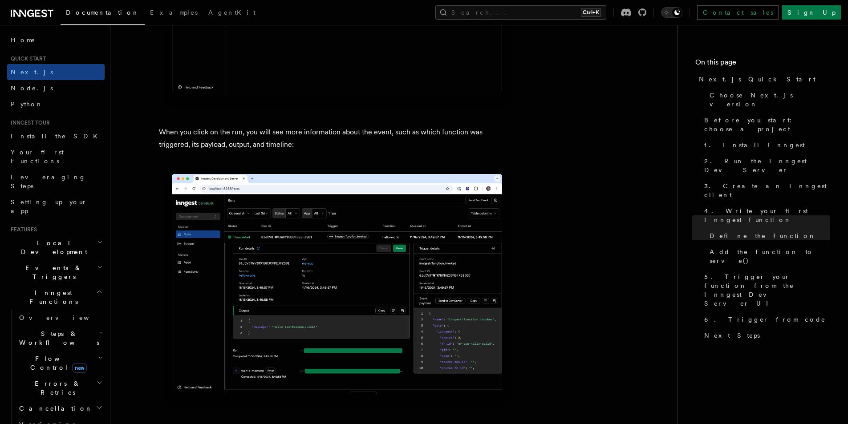
click at [380, 264] on img at bounding box center [337, 288] width 356 height 246
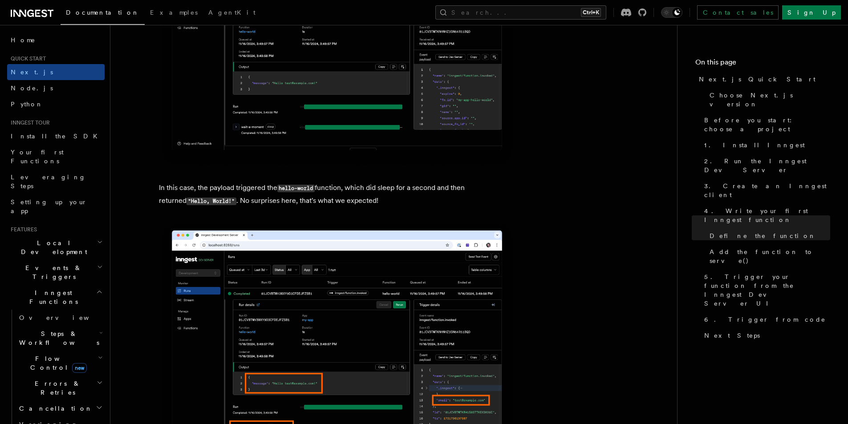
scroll to position [3434, 0]
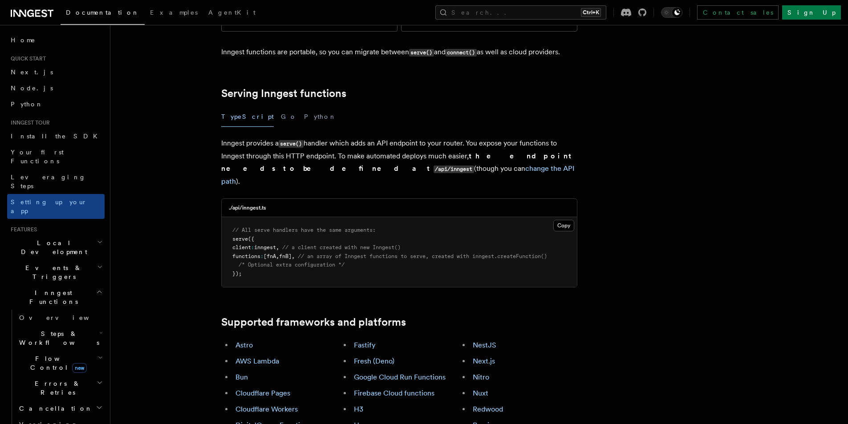
click at [482, 355] on li "Next.js" at bounding box center [523, 361] width 107 height 12
click at [482, 357] on link "Next.js" at bounding box center [484, 361] width 22 height 8
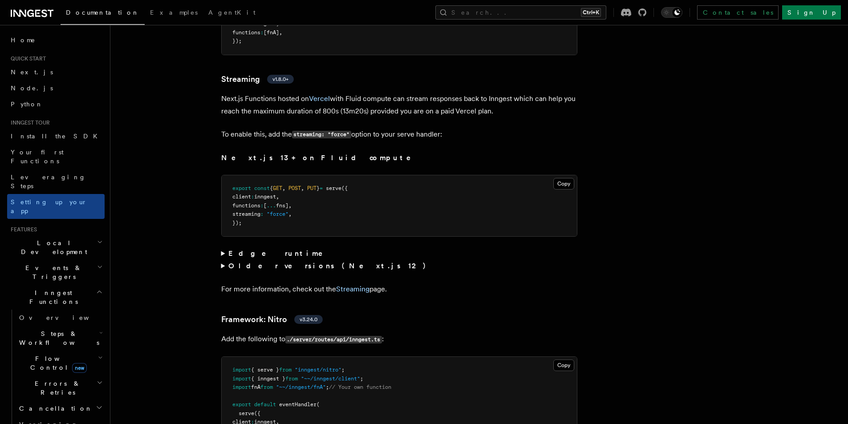
scroll to position [5672, 0]
